Goal: Register for event/course

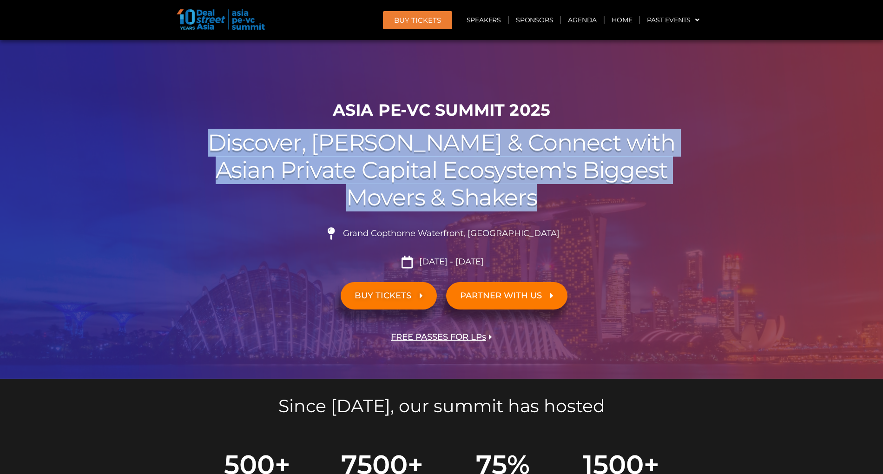
drag, startPoint x: 567, startPoint y: 207, endPoint x: 263, endPoint y: 144, distance: 310.5
click at [263, 144] on h2 "Discover, Learn & Connect with Asian Private Capital Ecosystem's Biggest Movers…" at bounding box center [441, 170] width 521 height 82
copy h2 "Discover, Learn & Connect with Asian Private Capital Ecosystem's Biggest Movers…"
